Goal: Task Accomplishment & Management: Use online tool/utility

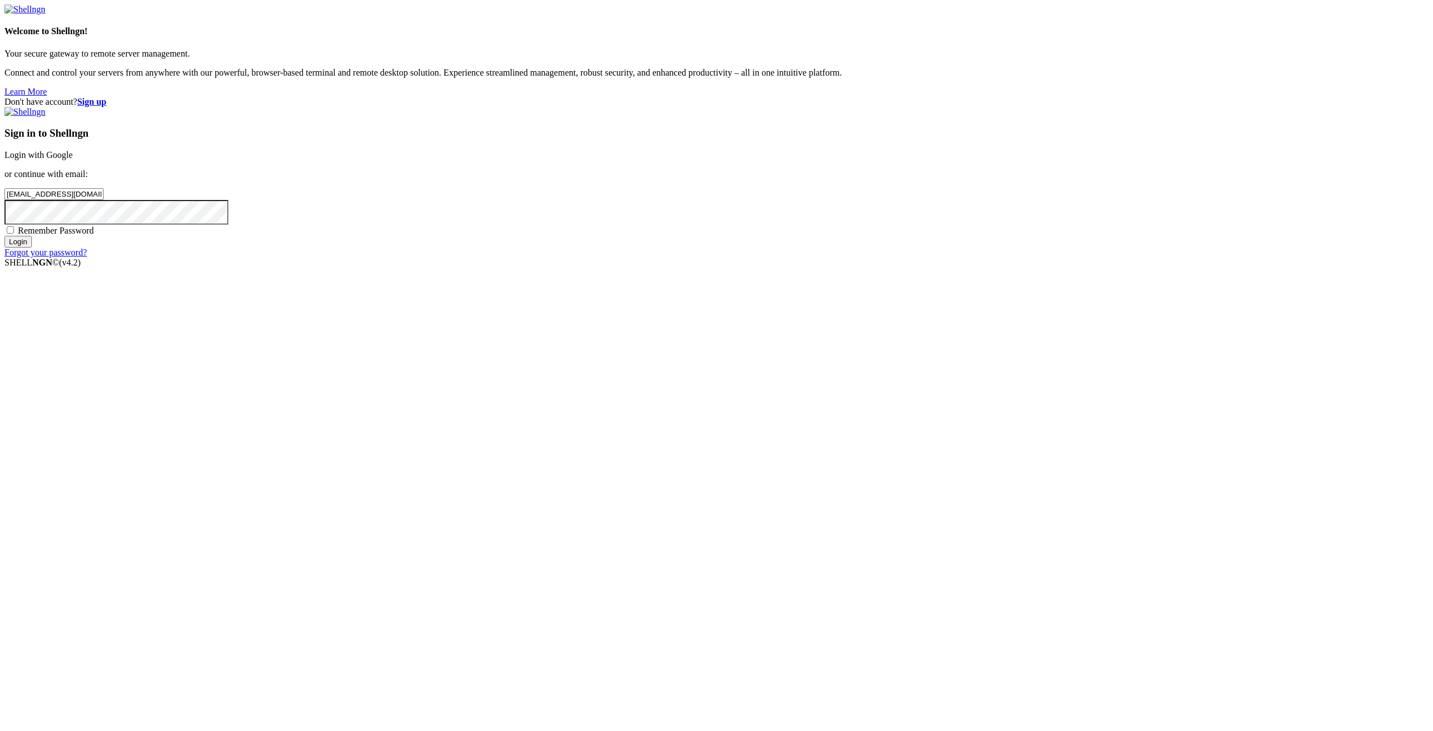
click at [32, 247] on input "Login" at bounding box center [17, 242] width 27 height 12
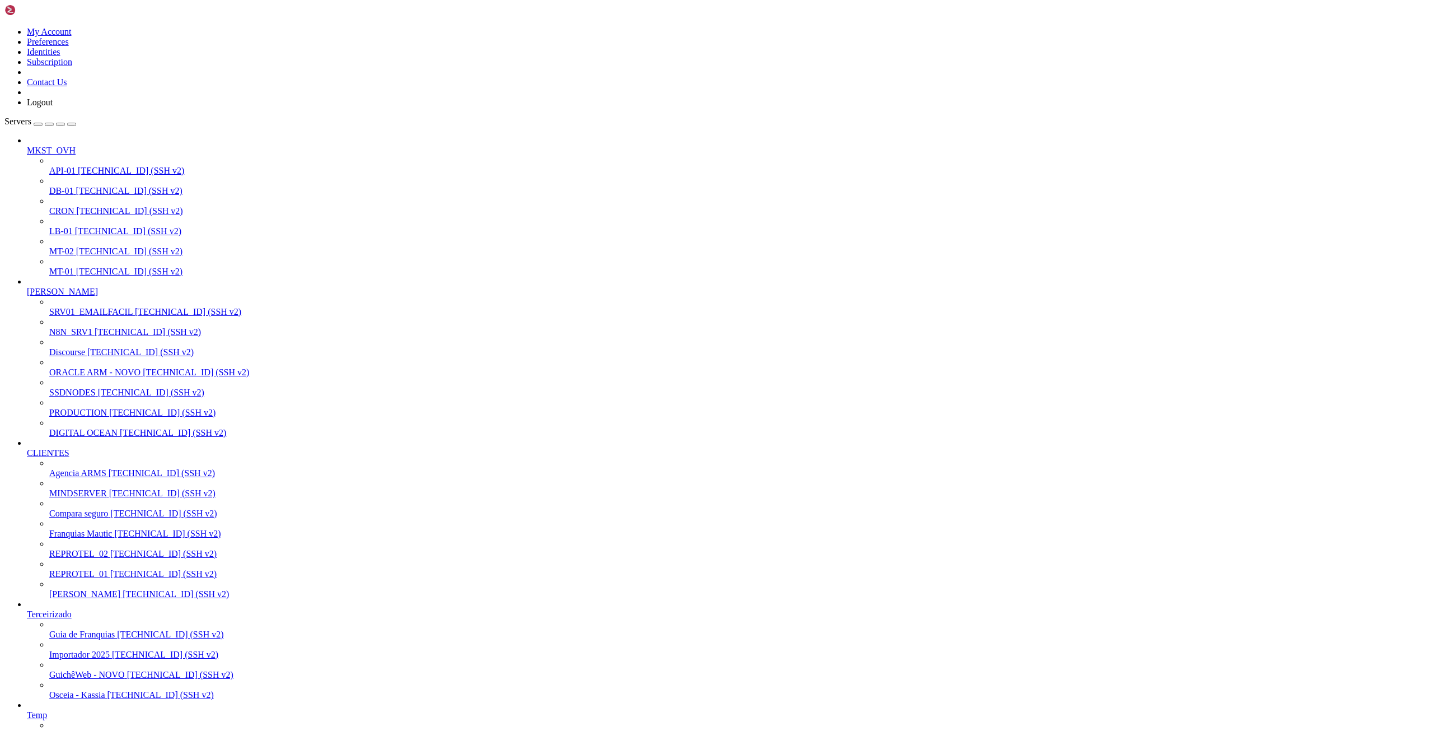
scroll to position [20891, 0]
click at [109, 478] on span "[TECHNICAL_ID] (SSH v2)" at bounding box center [162, 473] width 106 height 10
drag, startPoint x: 1082, startPoint y: 1720, endPoint x: 8, endPoint y: 1721, distance: 1073.8
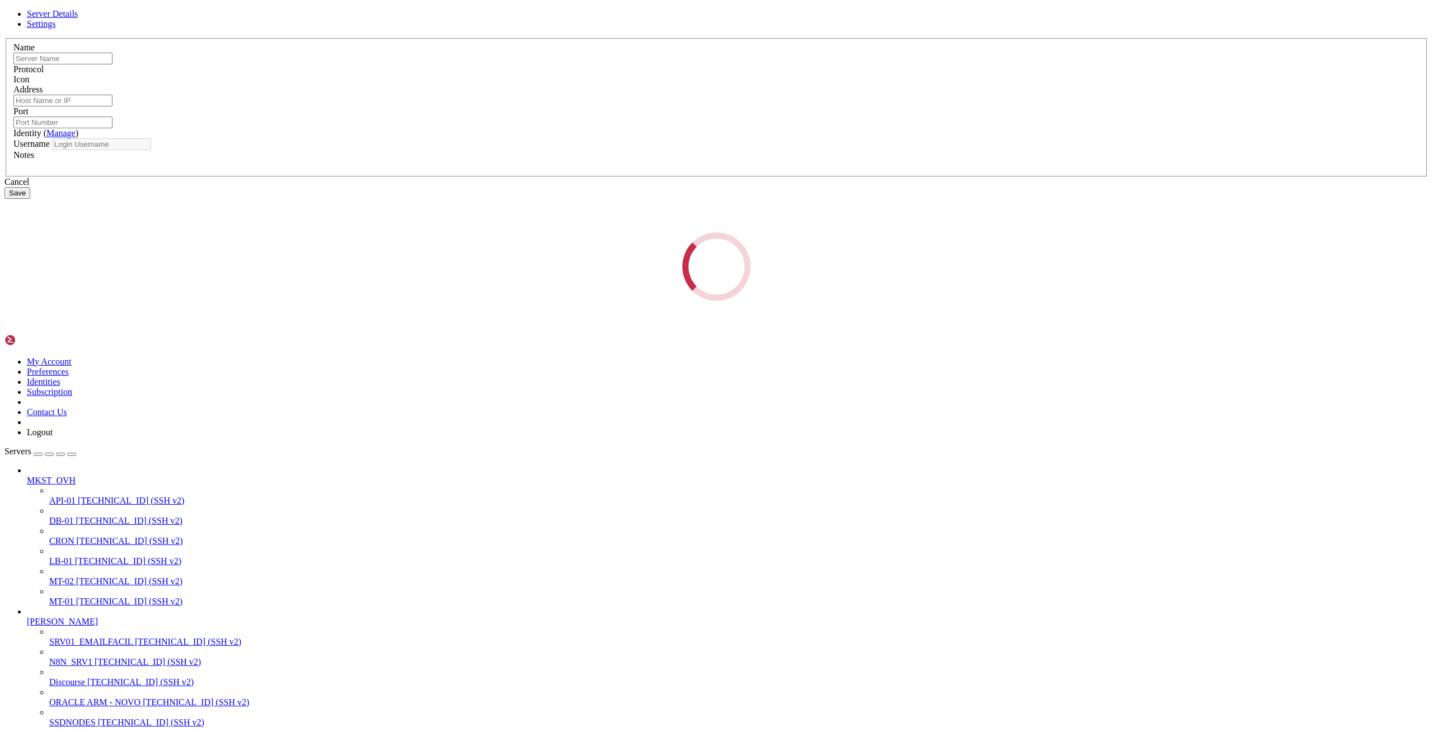
type input "Agencia ARMS"
type input "[TECHNICAL_ID]"
type input "22"
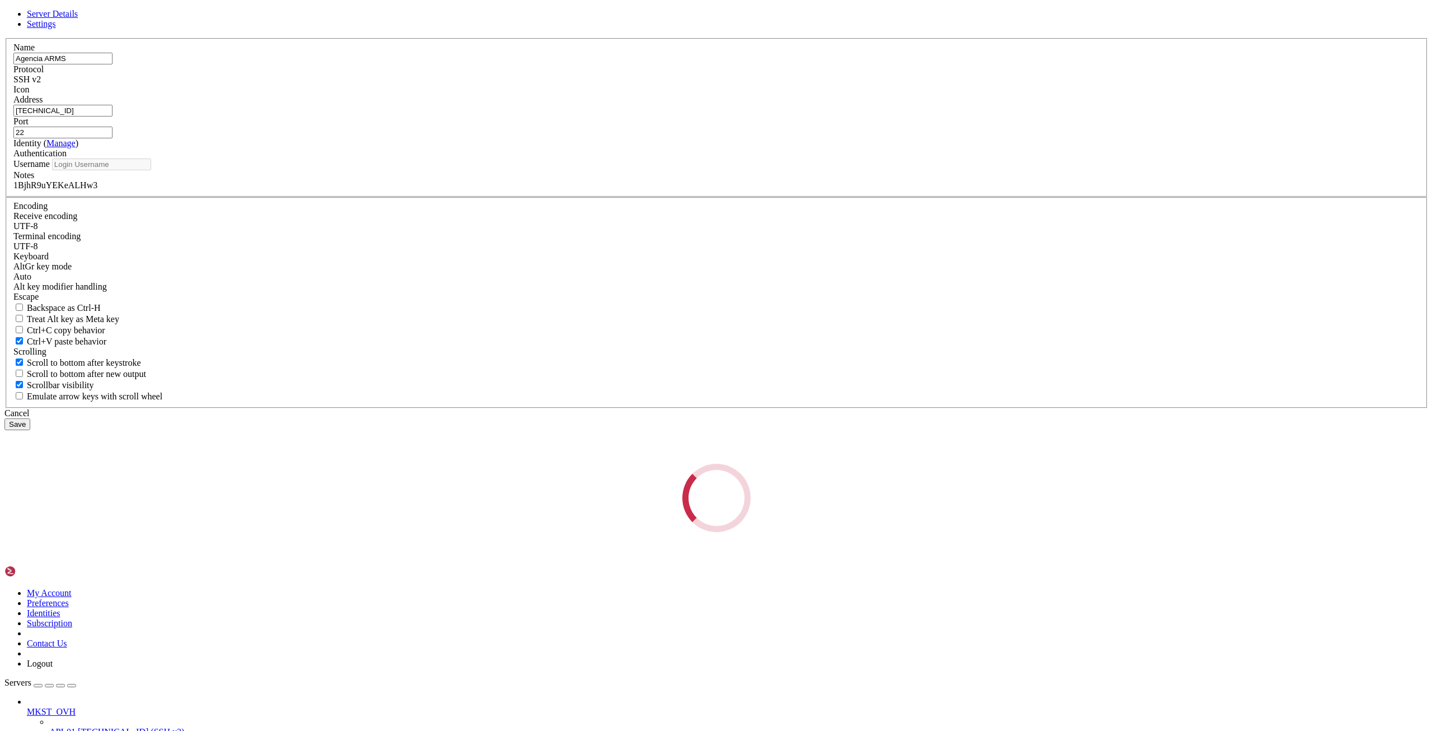
type input "root"
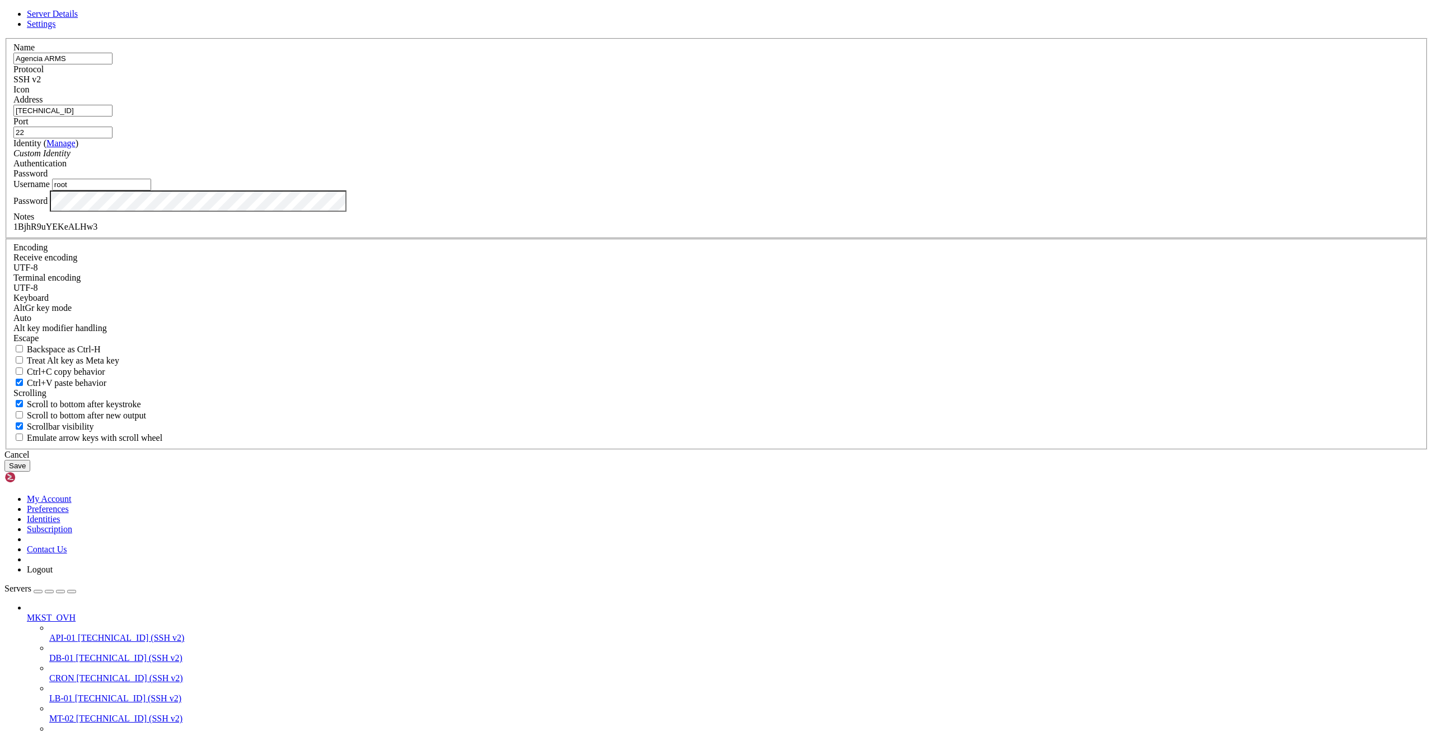
click at [113, 116] on input "[TECHNICAL_ID]" at bounding box center [62, 111] width 99 height 12
click at [796, 460] on div "Cancel" at bounding box center [716, 455] width 1424 height 10
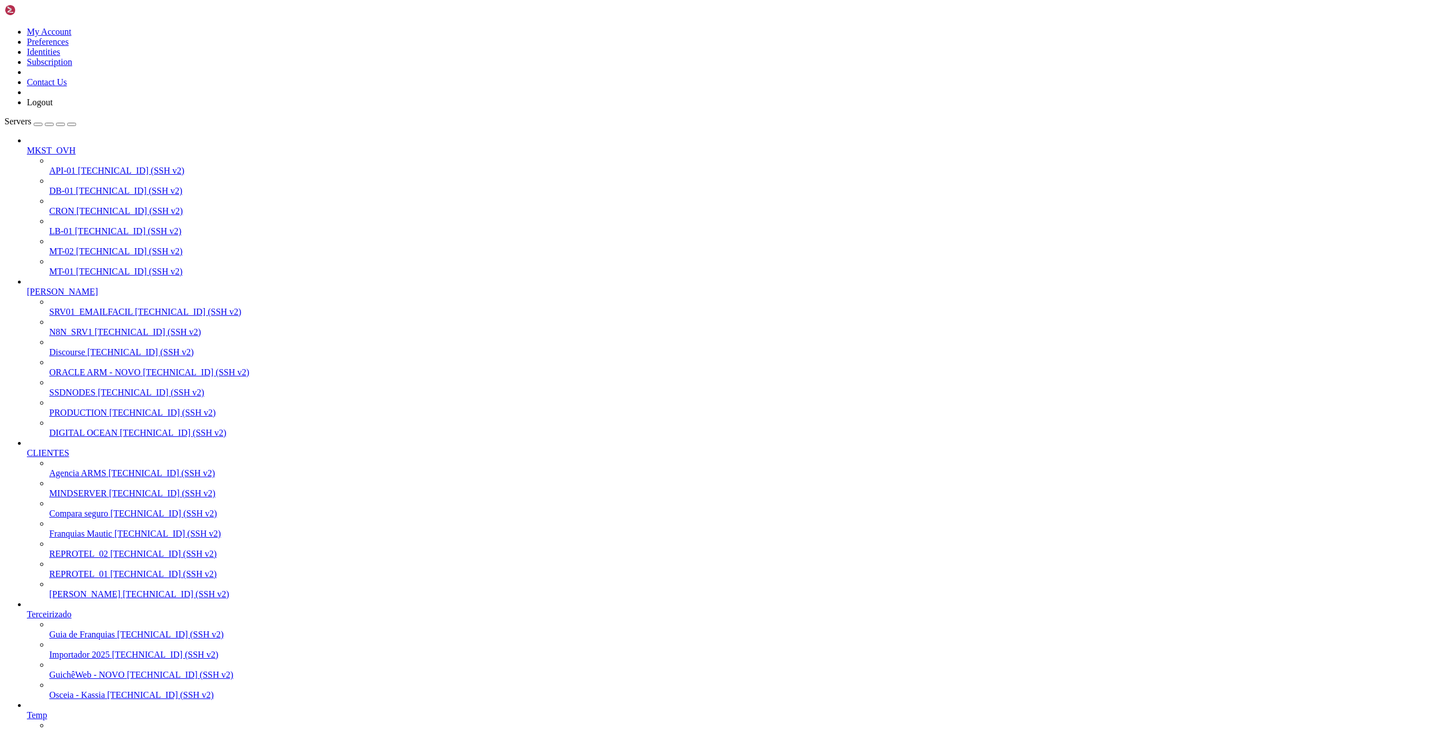
click at [109, 478] on span "[TECHNICAL_ID] (SSH v2)" at bounding box center [162, 473] width 106 height 10
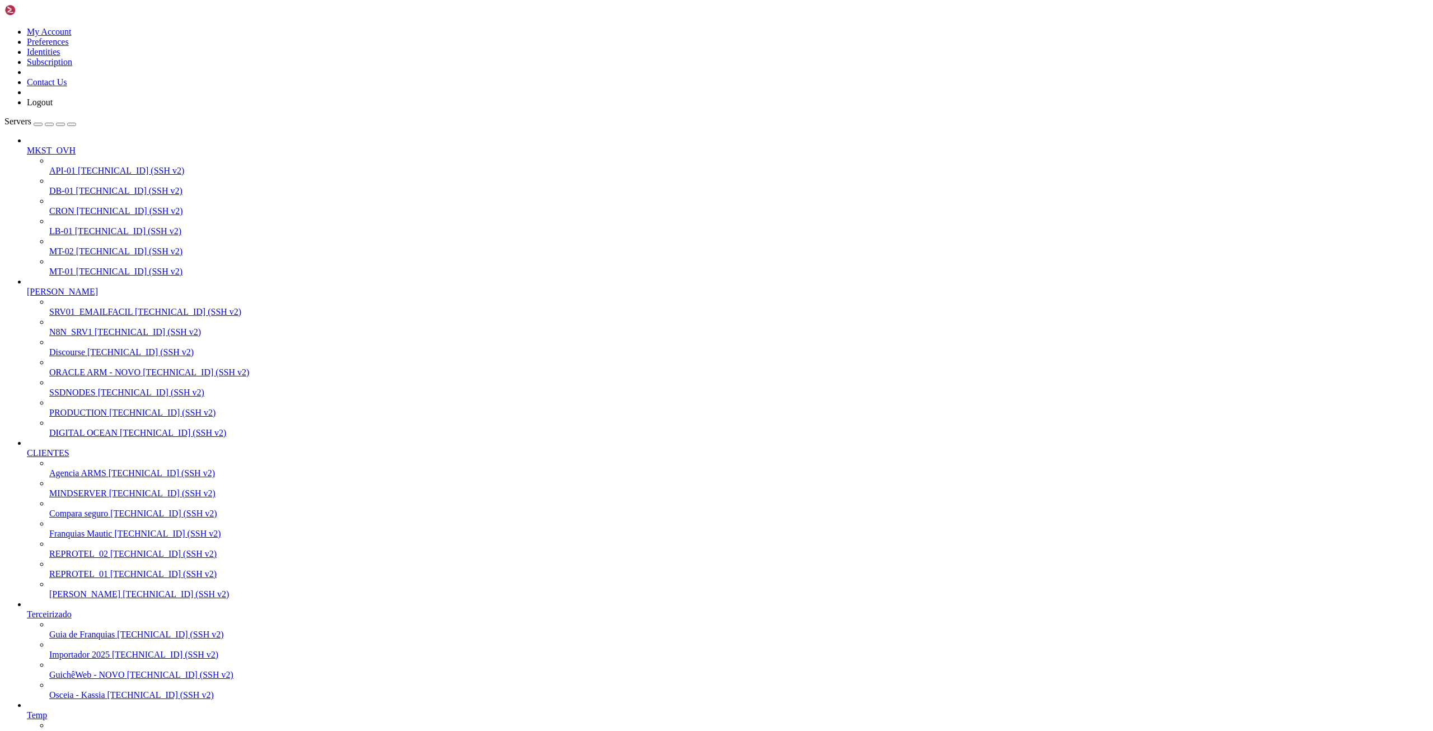
scroll to position [21881, 0]
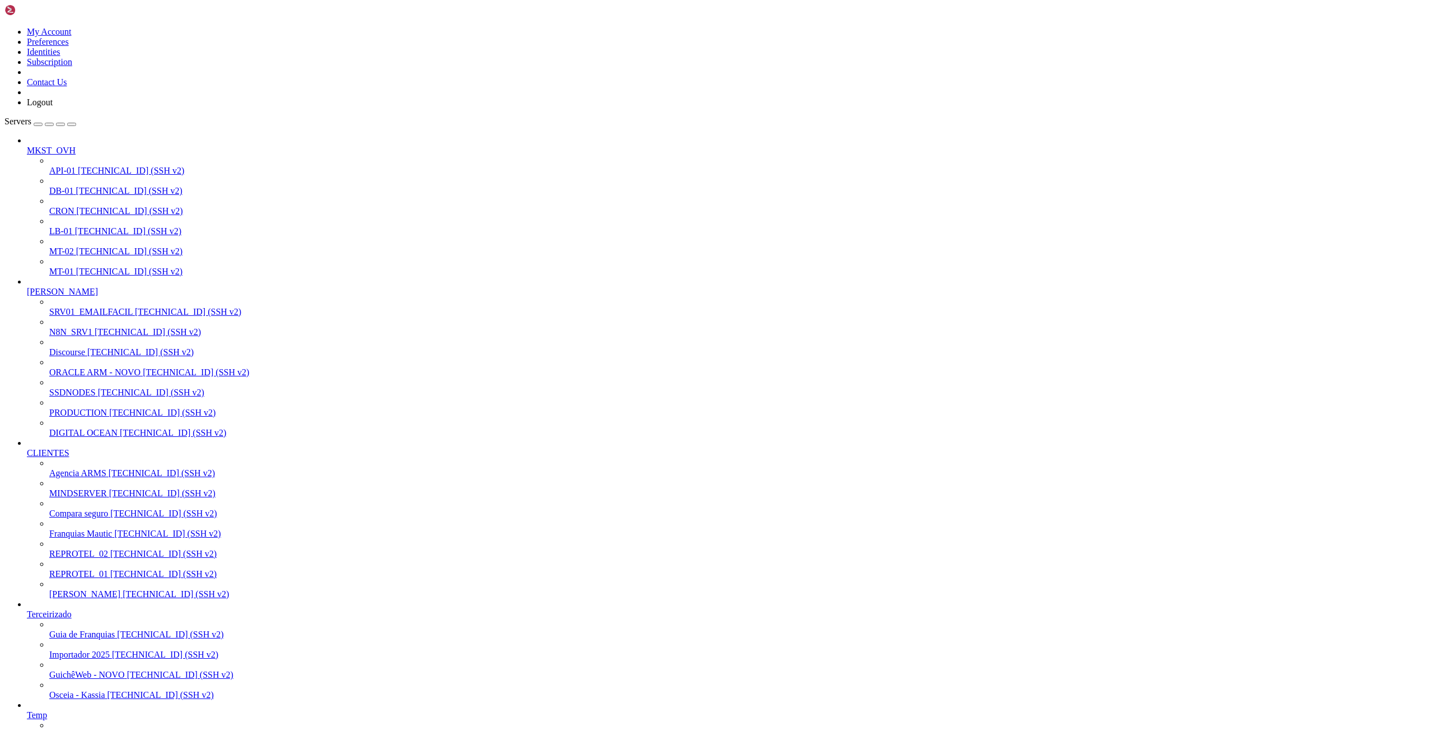
scroll to position [21881, 0]
drag, startPoint x: 461, startPoint y: 1638, endPoint x: 583, endPoint y: 1635, distance: 122.1
